Goal: Check status: Check status

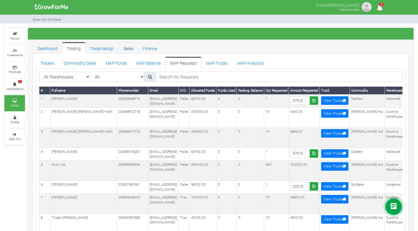
click at [130, 49] on link "Sales" at bounding box center [128, 48] width 19 height 12
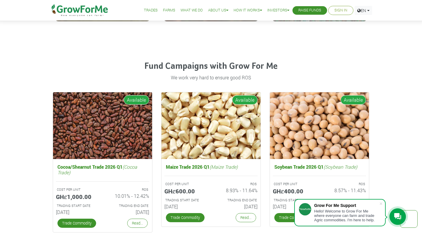
scroll to position [772, 0]
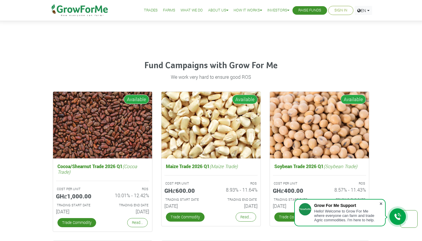
click at [381, 203] on span at bounding box center [381, 203] width 6 height 6
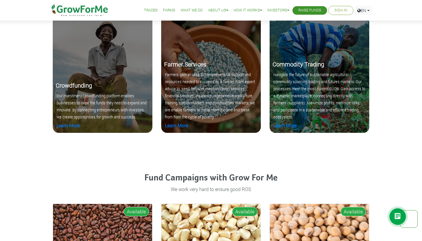
scroll to position [659, 0]
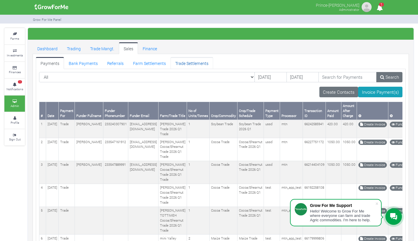
click at [179, 64] on link "Trade Settlements" at bounding box center [191, 63] width 43 height 12
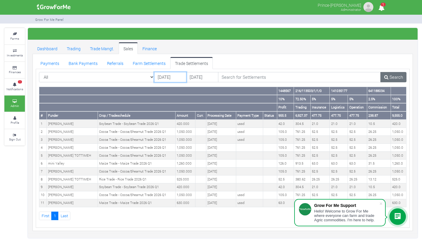
click at [170, 77] on input "[DATE]" at bounding box center [170, 77] width 32 height 11
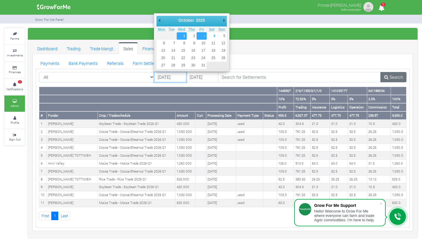
type input "01/10/2025"
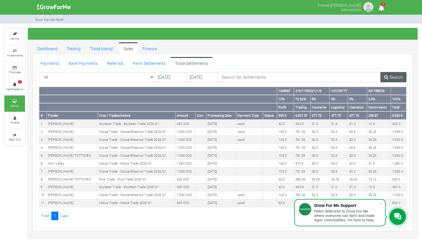
click at [386, 74] on link "Search" at bounding box center [394, 77] width 26 height 11
